Goal: Information Seeking & Learning: Learn about a topic

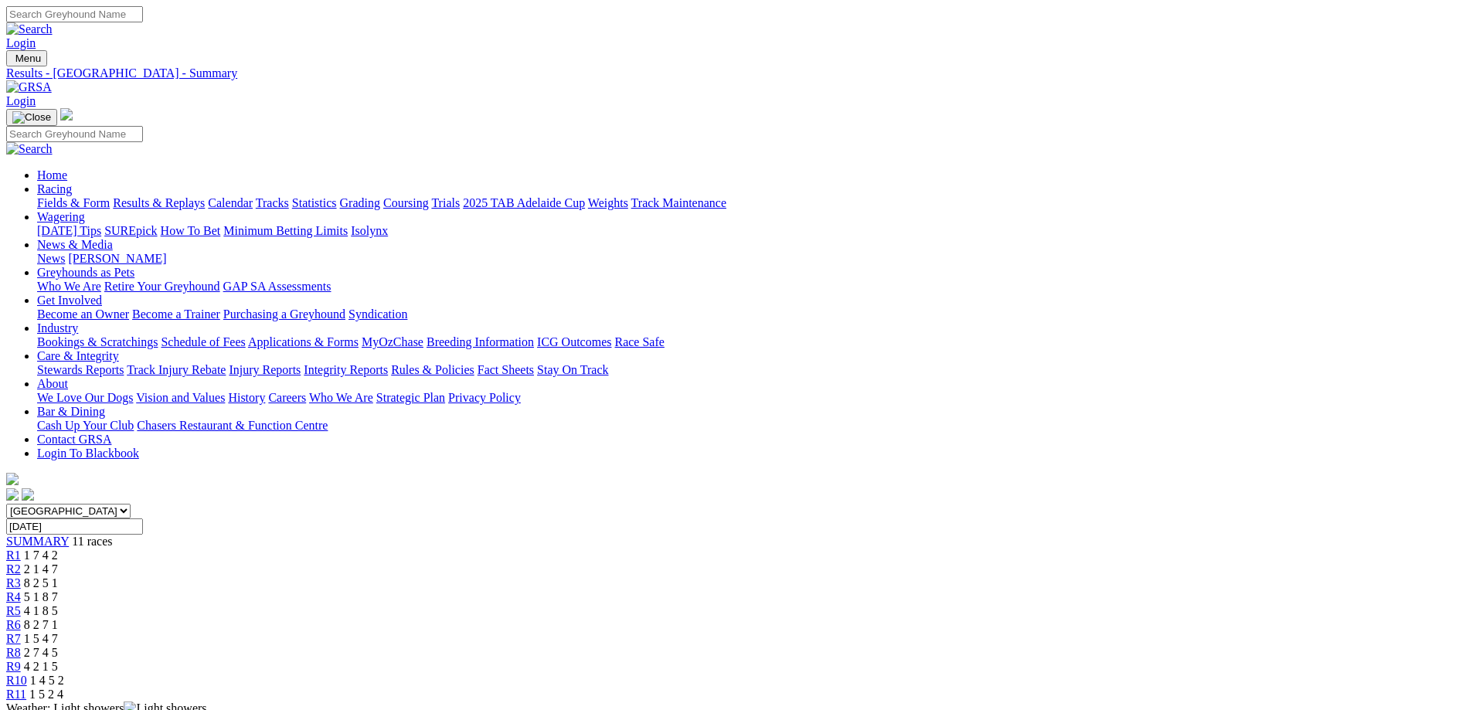
click at [143, 519] on input "Thursday, 2 Oct 2025" at bounding box center [74, 527] width 137 height 16
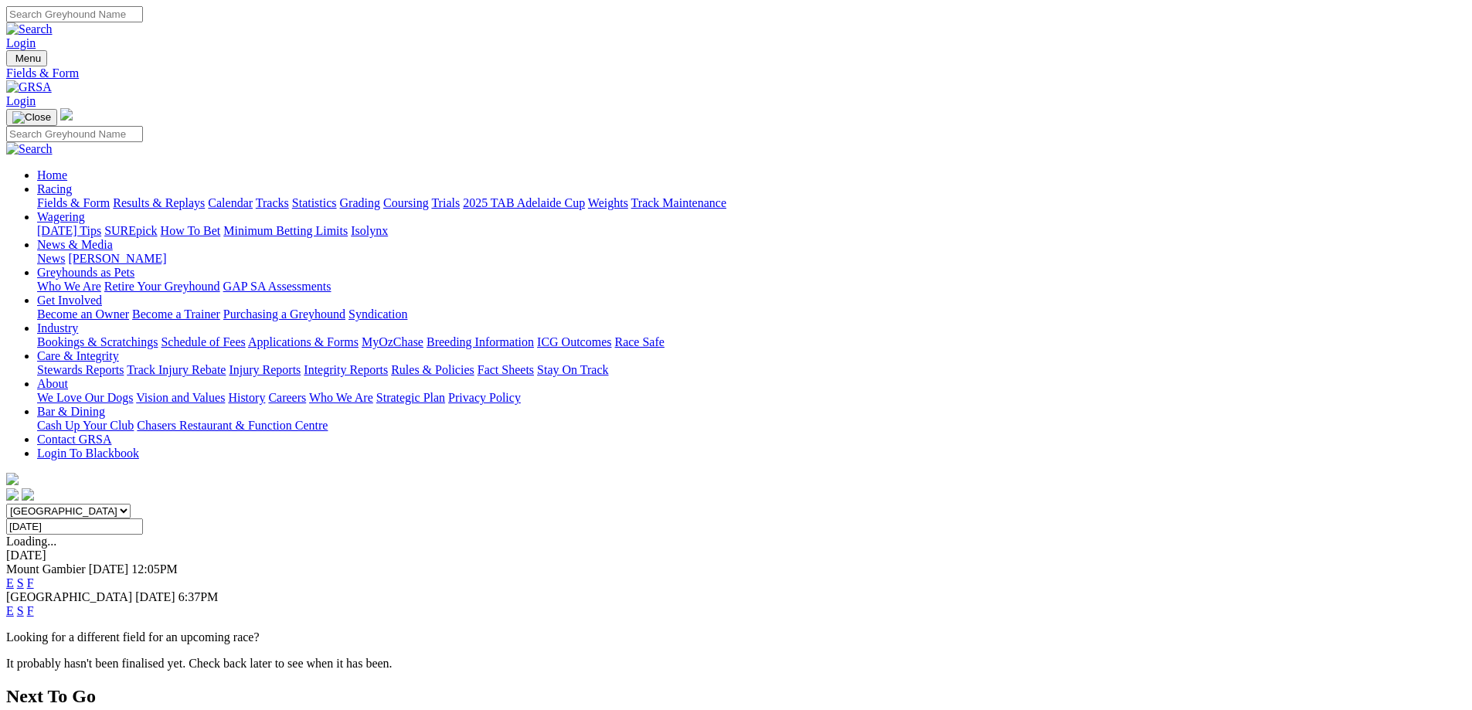
click at [24, 604] on link "S" at bounding box center [20, 610] width 7 height 13
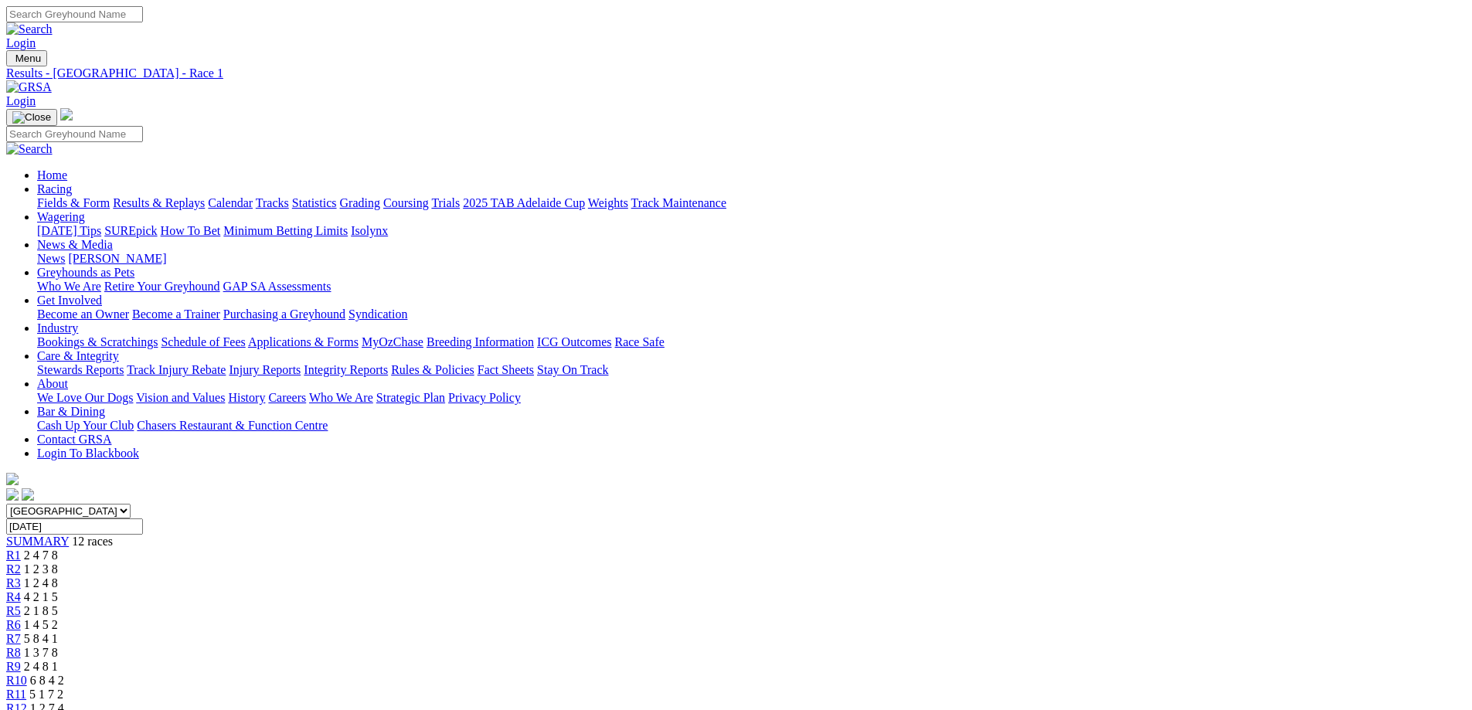
click at [310, 504] on div "South Australia New South Wales Northern Territory Queensland Tasmania Victoria…" at bounding box center [736, 610] width 1460 height 212
click at [69, 535] on span "SUMMARY" at bounding box center [37, 541] width 63 height 13
click at [143, 519] on input "[DATE]" at bounding box center [74, 527] width 137 height 16
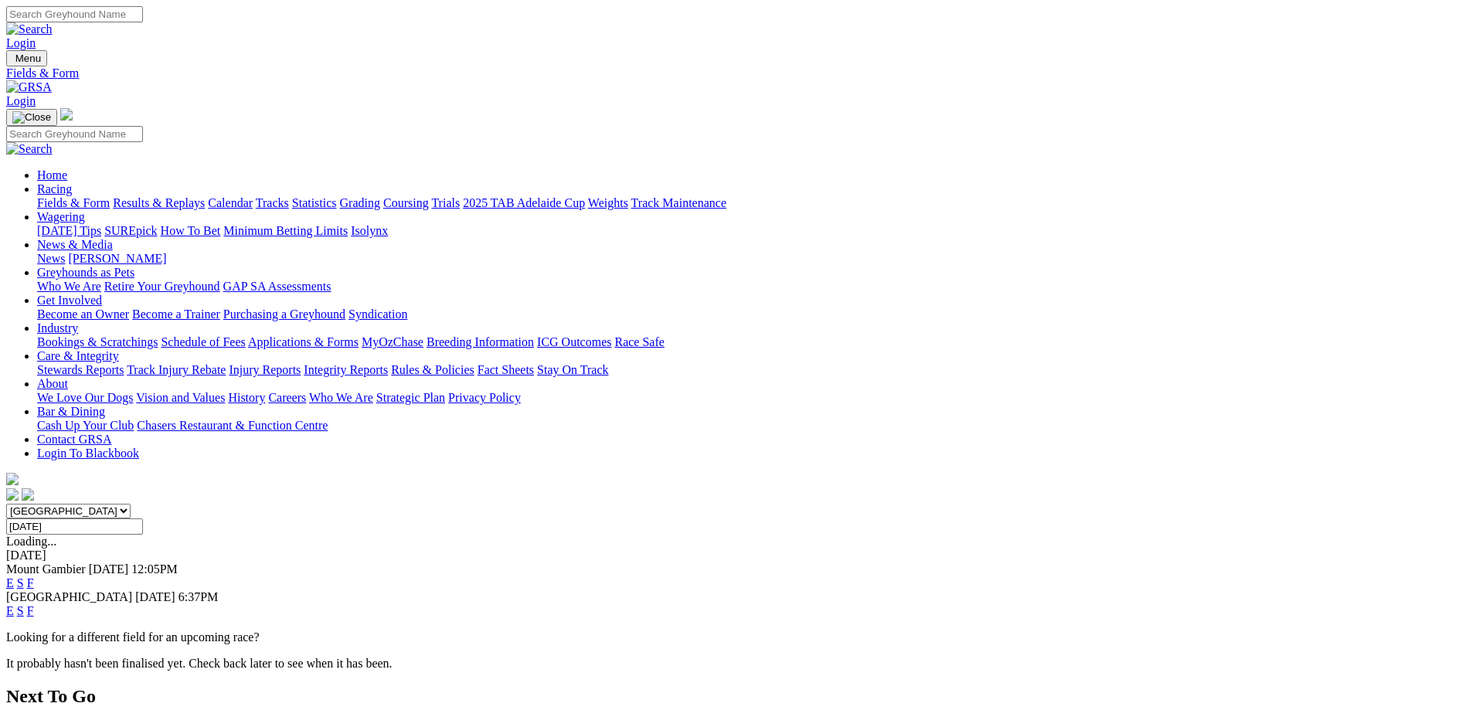
click at [143, 519] on input "Thursday, 2 Oct 2025" at bounding box center [74, 527] width 137 height 16
click at [143, 519] on input "Tuesday, 30 Sep 2025" at bounding box center [74, 527] width 137 height 16
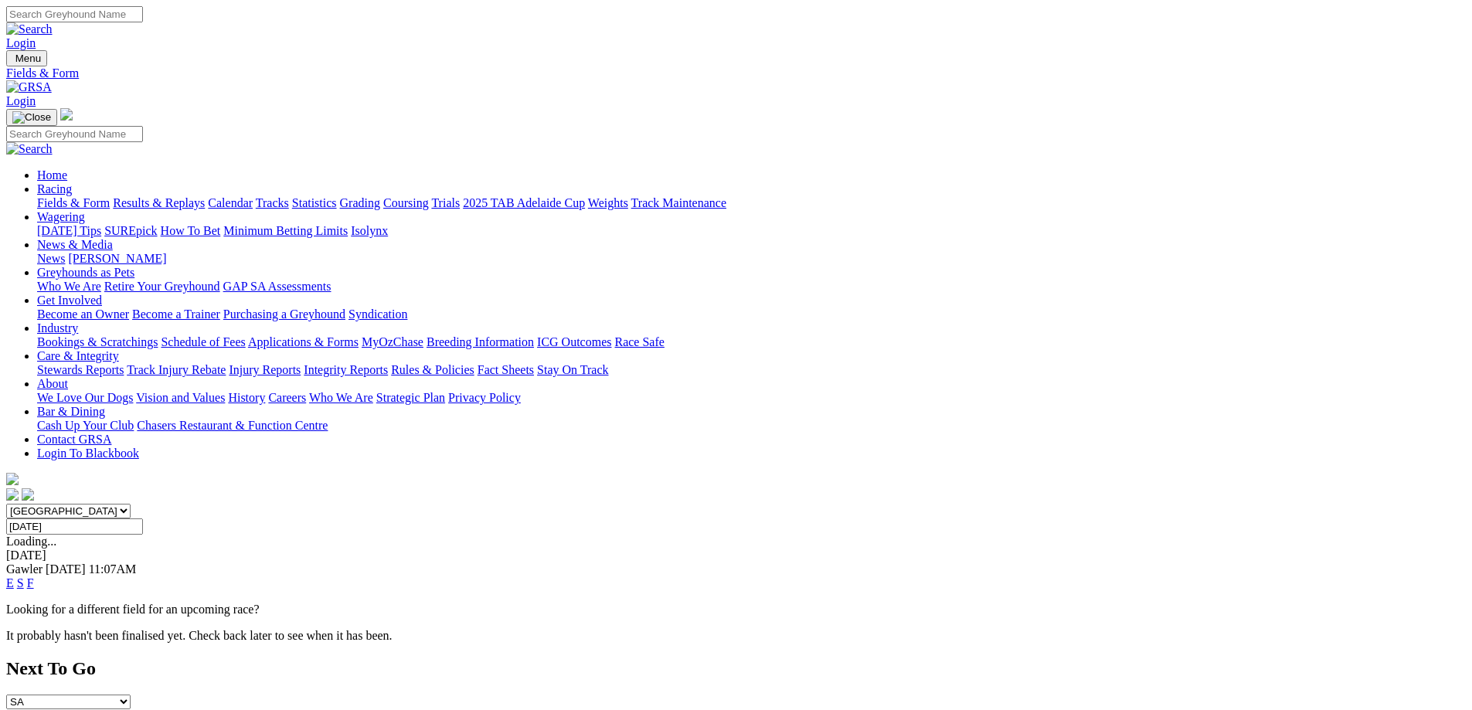
click at [143, 519] on input "Wednesday, 1 Oct 2025" at bounding box center [74, 527] width 137 height 16
click at [143, 519] on input "Monday, 29 Sep 2025" at bounding box center [74, 527] width 137 height 16
type input "Friday, 3 Oct 2025"
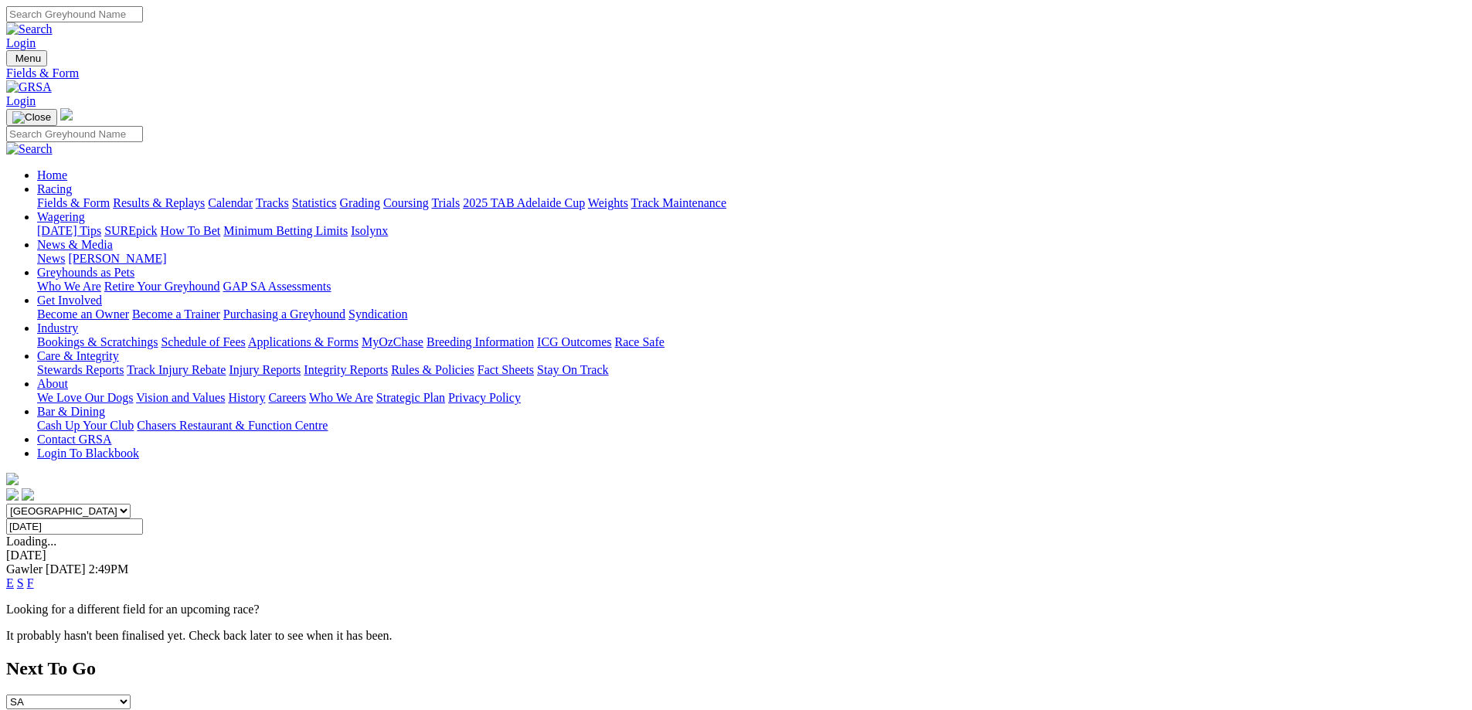
click at [24, 577] on link "S" at bounding box center [20, 583] width 7 height 13
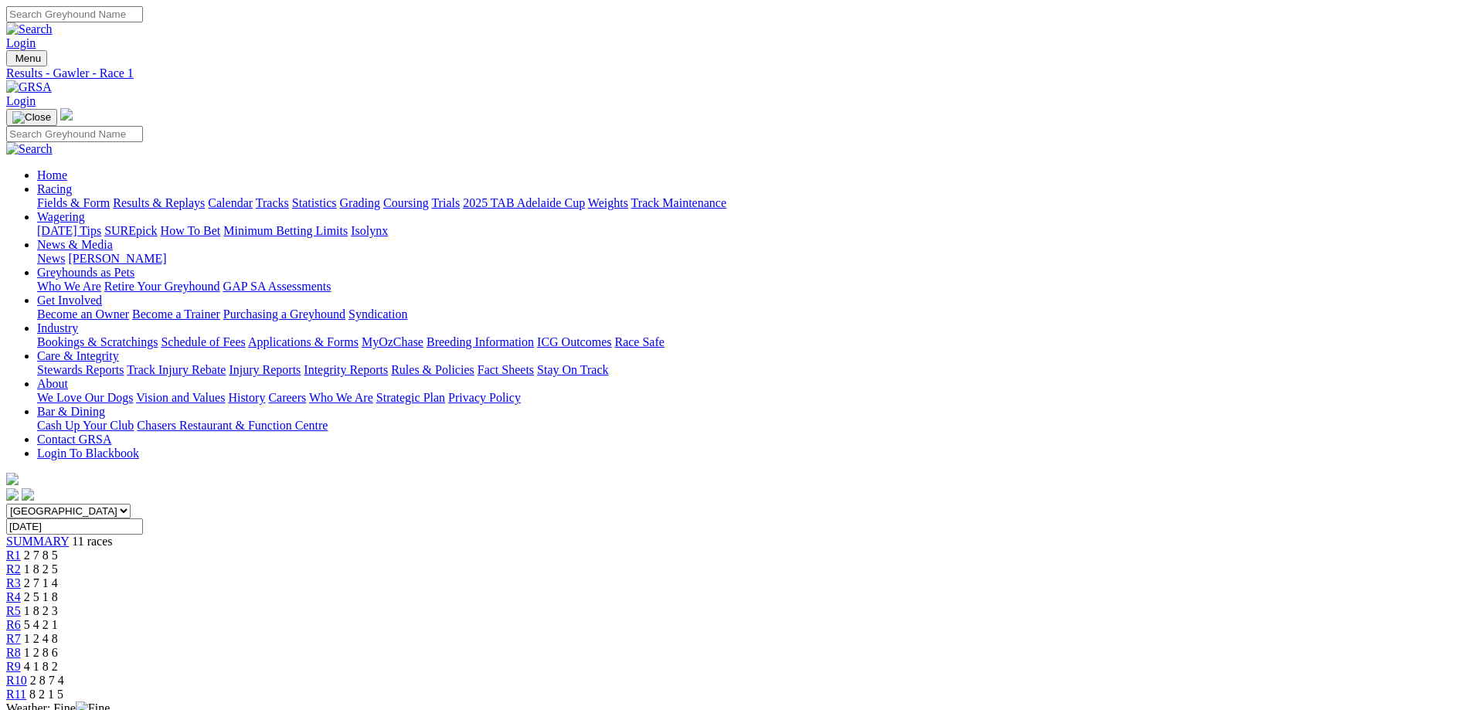
click at [306, 535] on div "SUMMARY 11 races" at bounding box center [736, 542] width 1460 height 14
click at [143, 519] on input "Friday, 3 Oct 2025" at bounding box center [74, 527] width 137 height 16
type input "Saturday, 4 Oct 2025"
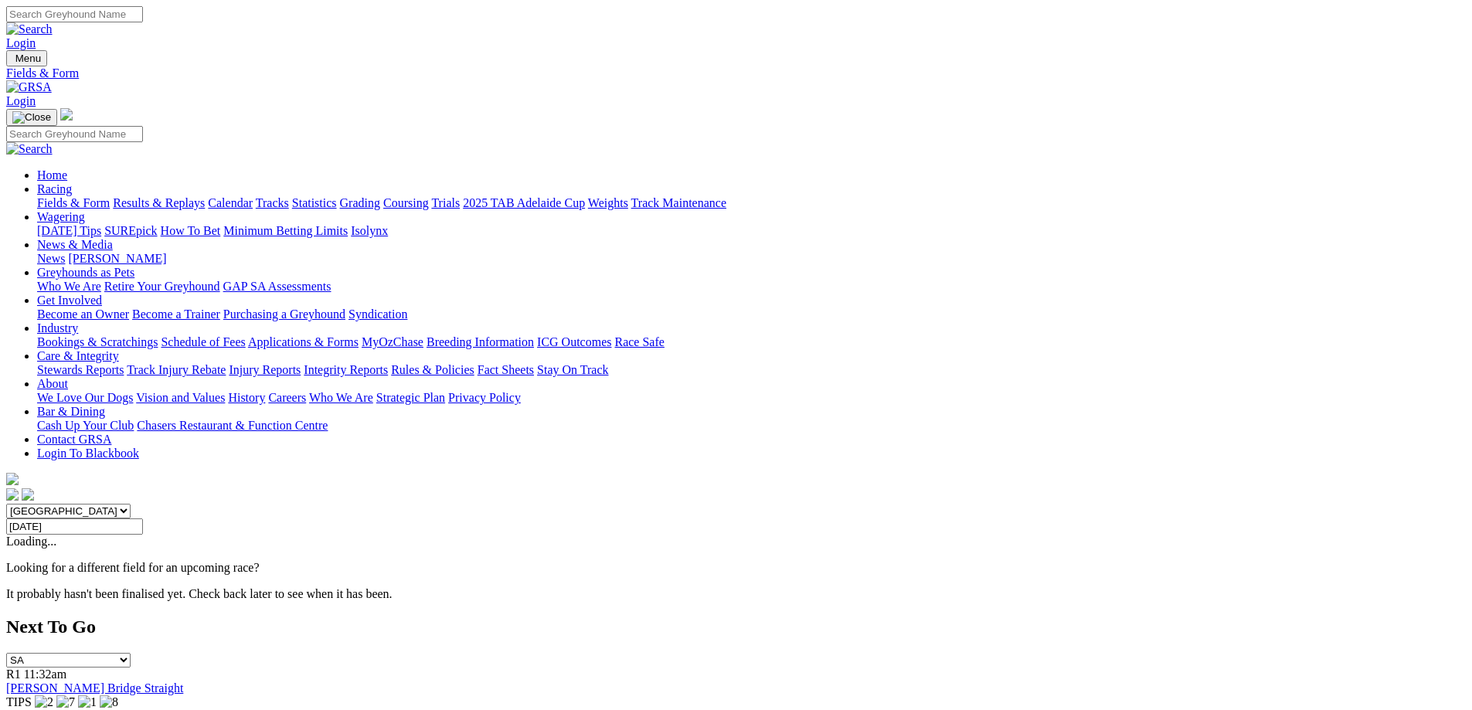
click at [143, 519] on input "[DATE]" at bounding box center [74, 527] width 137 height 16
click at [143, 519] on input "Saturday, 4 Oct 2025" at bounding box center [74, 527] width 137 height 16
click at [143, 519] on input "Saturday, 11 Oct 2025" at bounding box center [74, 527] width 137 height 16
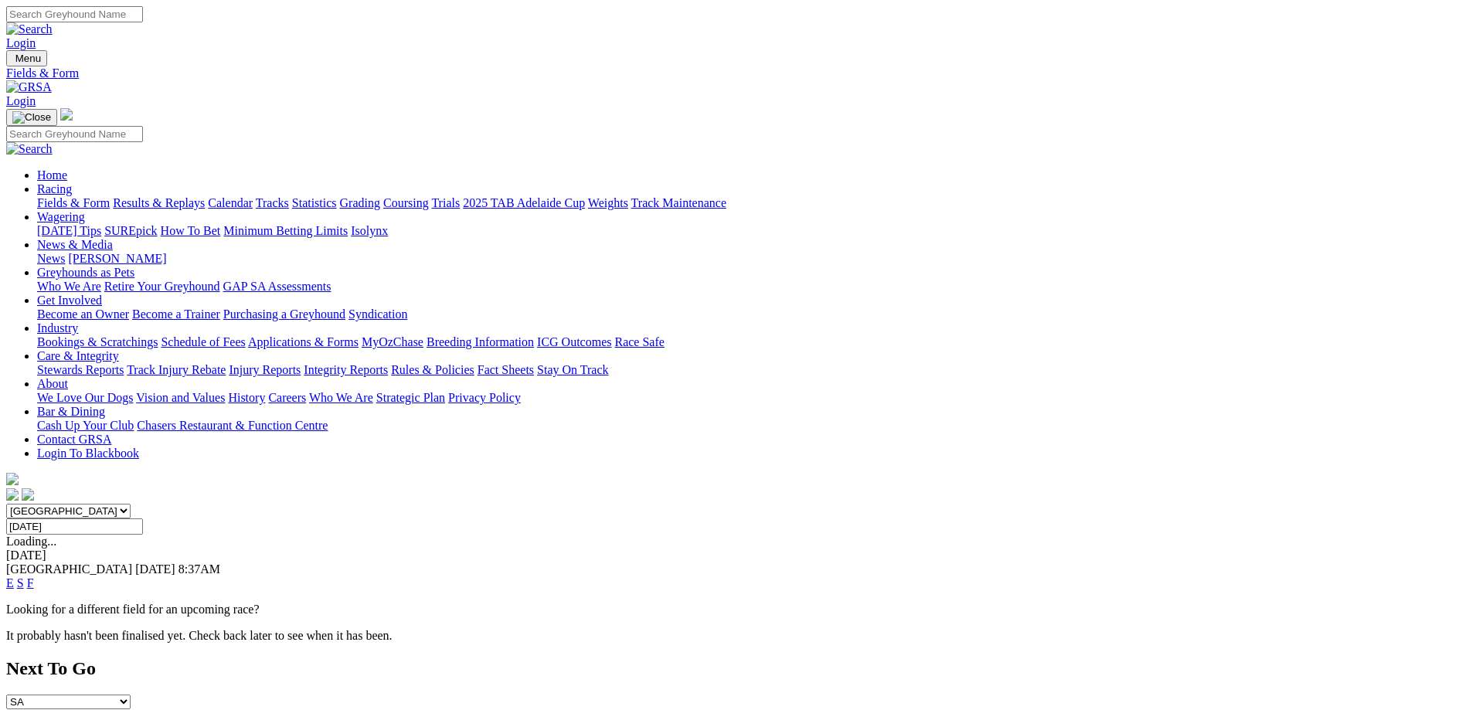
click at [143, 519] on input "Saturday, 27 Sep 2025" at bounding box center [74, 527] width 137 height 16
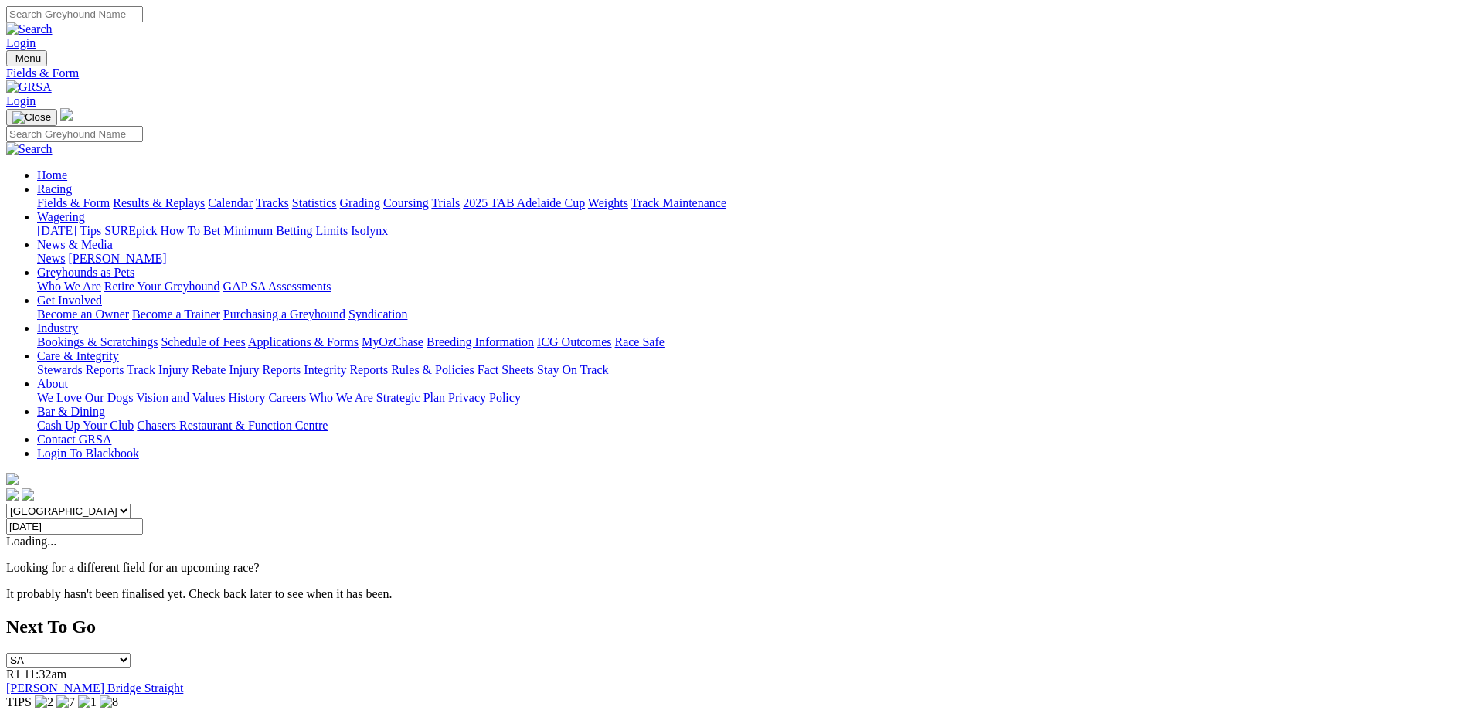
click at [143, 519] on input "Saturday, 4 Oct 2025" at bounding box center [74, 527] width 137 height 16
click at [143, 519] on input "Saturday, 11 Oct 2025" at bounding box center [74, 527] width 137 height 16
click at [143, 519] on input "Saturday, 18 Oct 2025" at bounding box center [74, 527] width 137 height 16
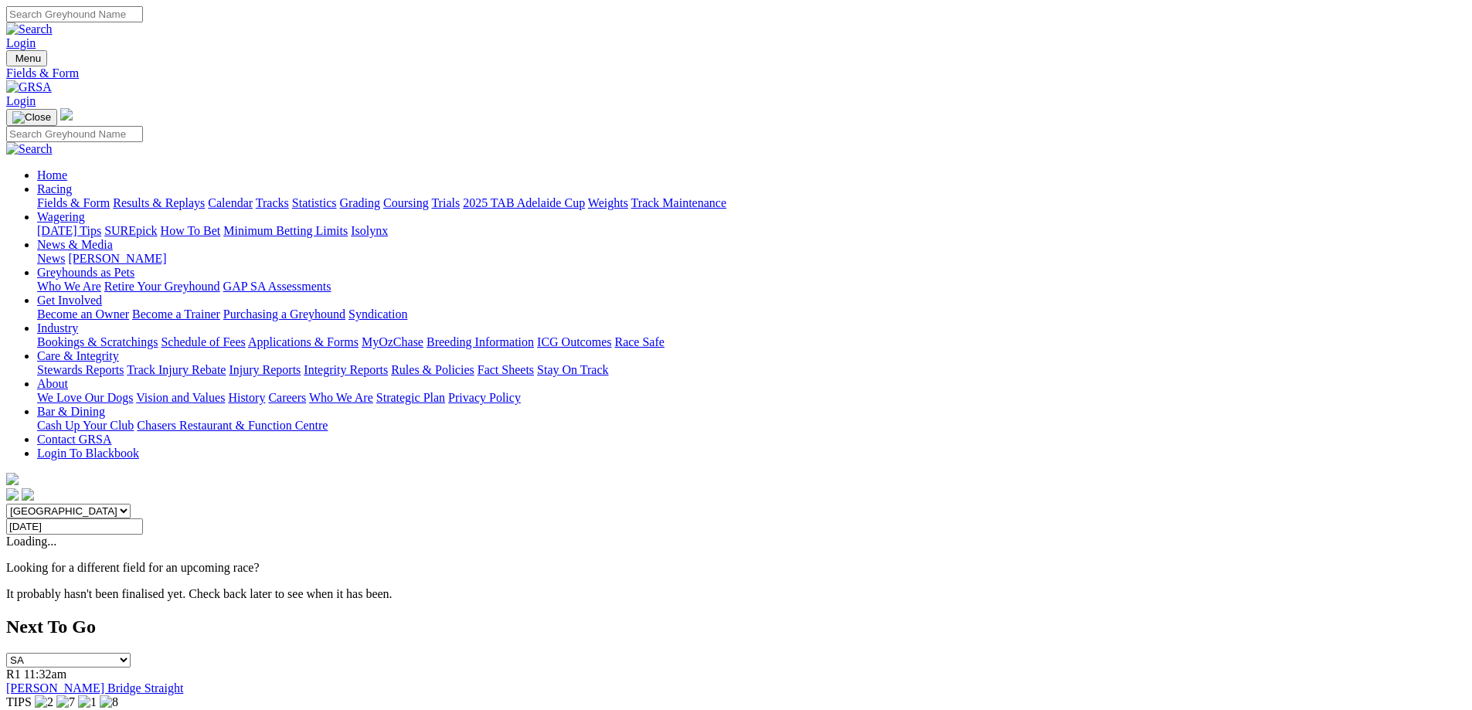
click at [435, 504] on div "South Australia New South Wales Northern Territory Queensland Tasmania Victoria…" at bounding box center [736, 552] width 1460 height 97
click at [143, 519] on input "Saturday, 18 Oct 2025" at bounding box center [74, 527] width 137 height 16
type input "[DATE]"
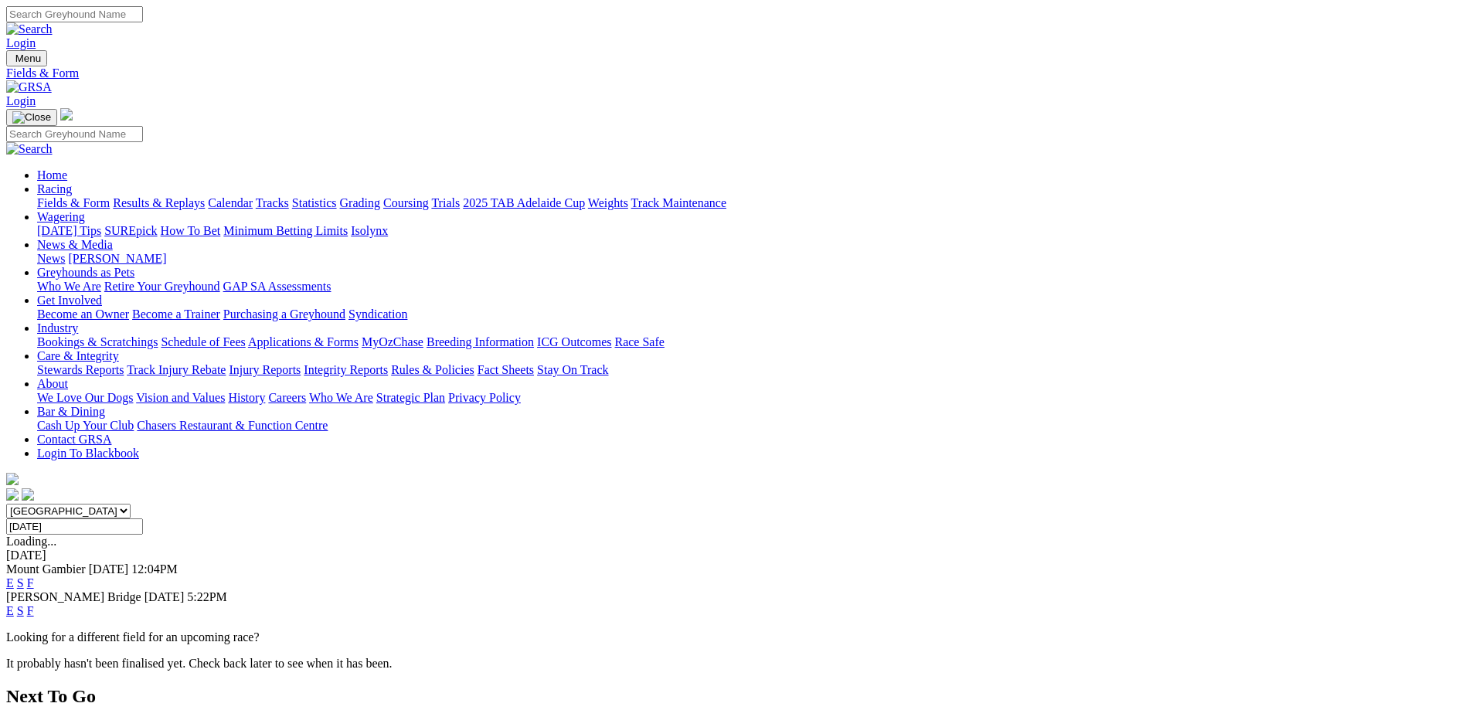
click at [24, 577] on link "S" at bounding box center [20, 583] width 7 height 13
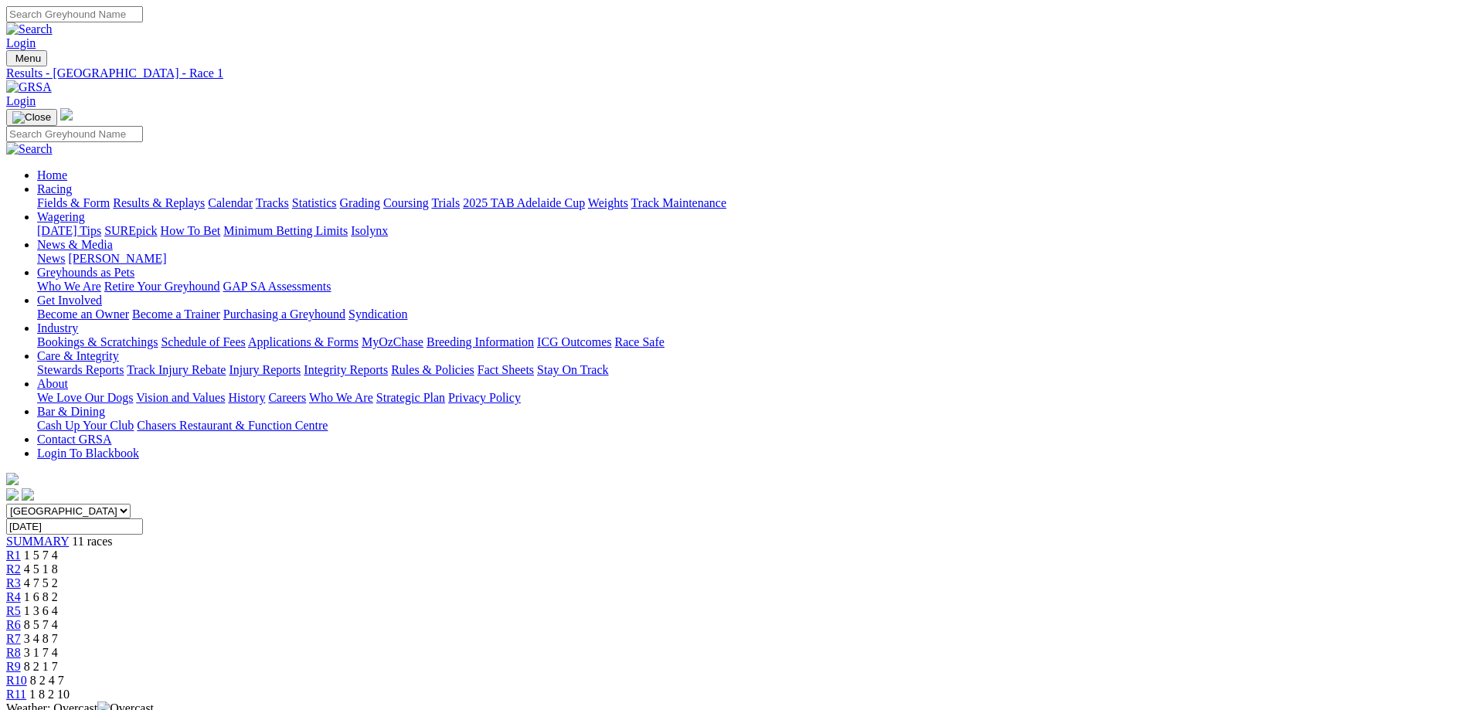
click at [288, 535] on div "SUMMARY 11 races" at bounding box center [736, 542] width 1460 height 14
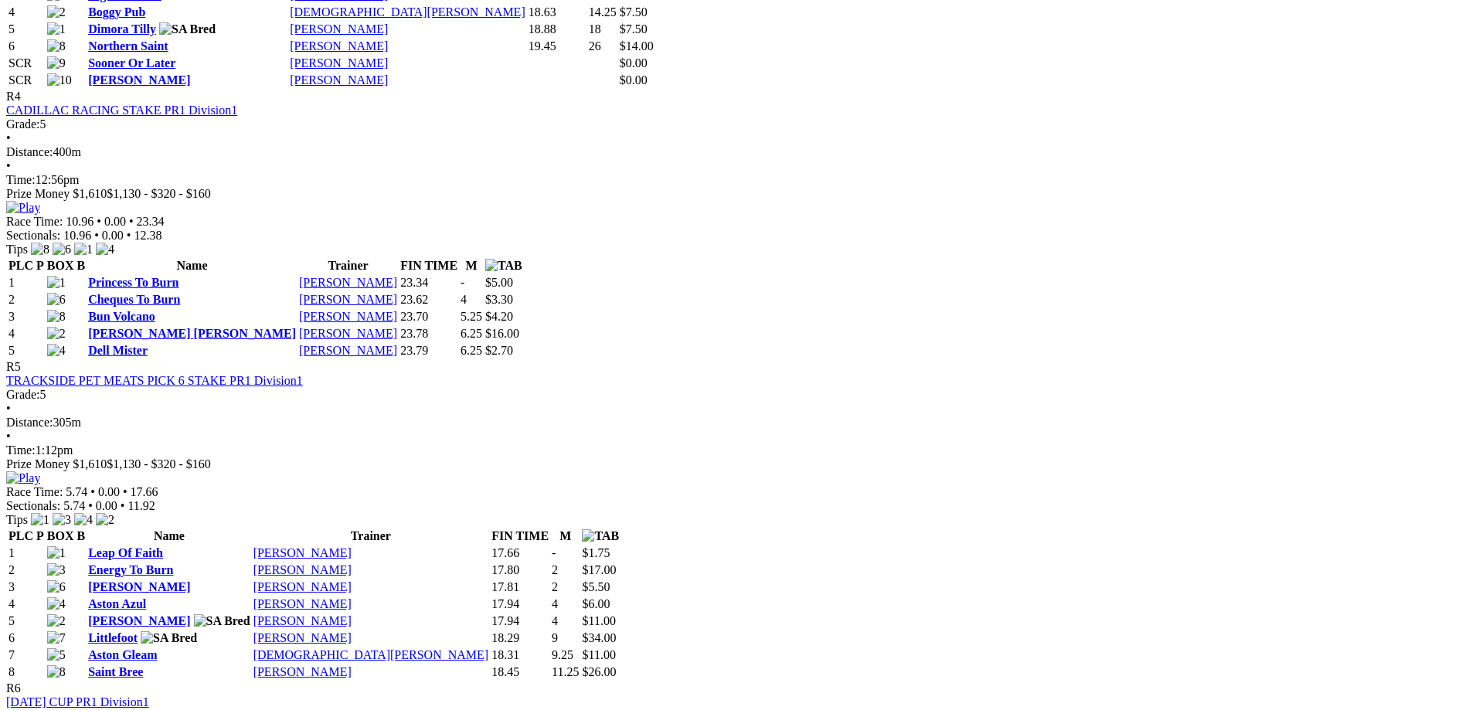
scroll to position [1623, 0]
